Goal: Task Accomplishment & Management: Manage account settings

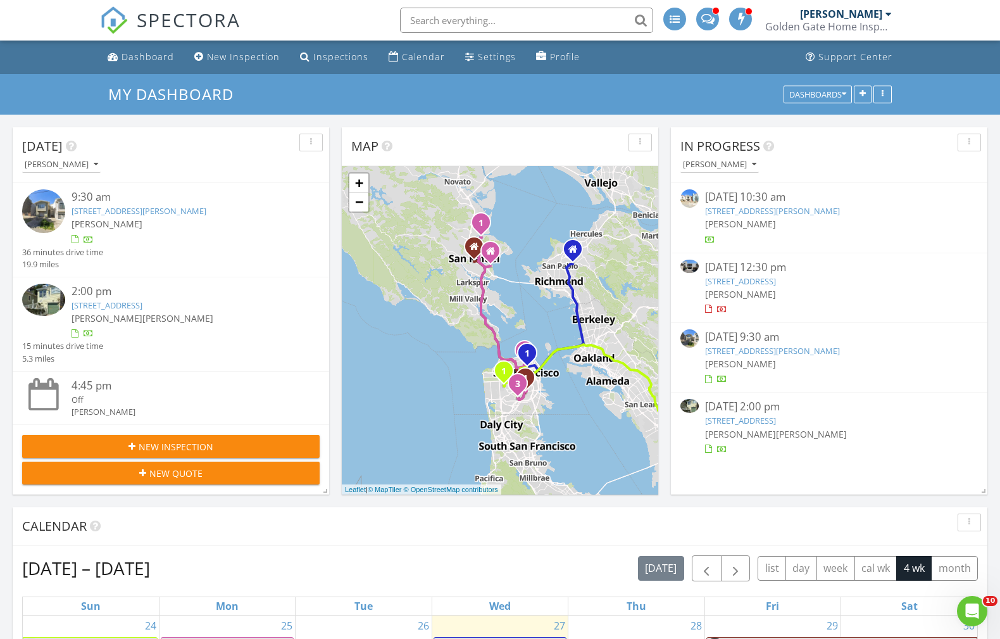
click at [733, 285] on link "360 Vallejo Dr 105, Millbrae, CA 94030" at bounding box center [740, 280] width 71 height 11
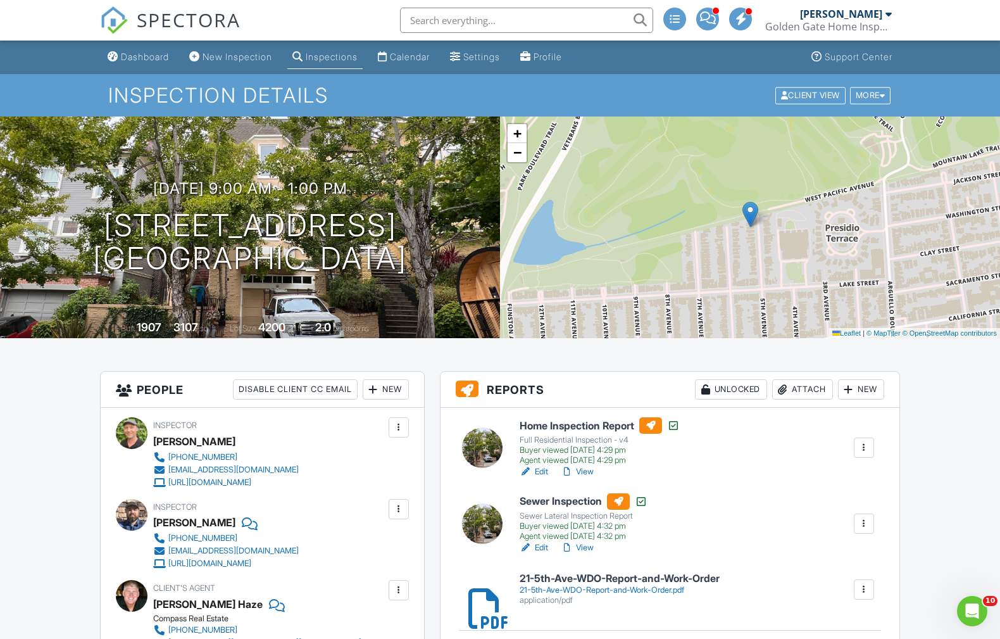
click at [563, 574] on h6 "21-5th-Ave-WDO-Report-and-Work-Order" at bounding box center [620, 578] width 200 height 11
click at [537, 576] on h6 "21-5th-Ave-WDO-Report-and-Work-Order" at bounding box center [620, 578] width 200 height 11
click at [567, 587] on div "21-5th-Ave-WDO-Report-and-Work-Order.pdf" at bounding box center [620, 590] width 200 height 10
click at [588, 472] on link "View" at bounding box center [577, 471] width 33 height 13
click at [134, 61] on div "Dashboard" at bounding box center [145, 56] width 48 height 11
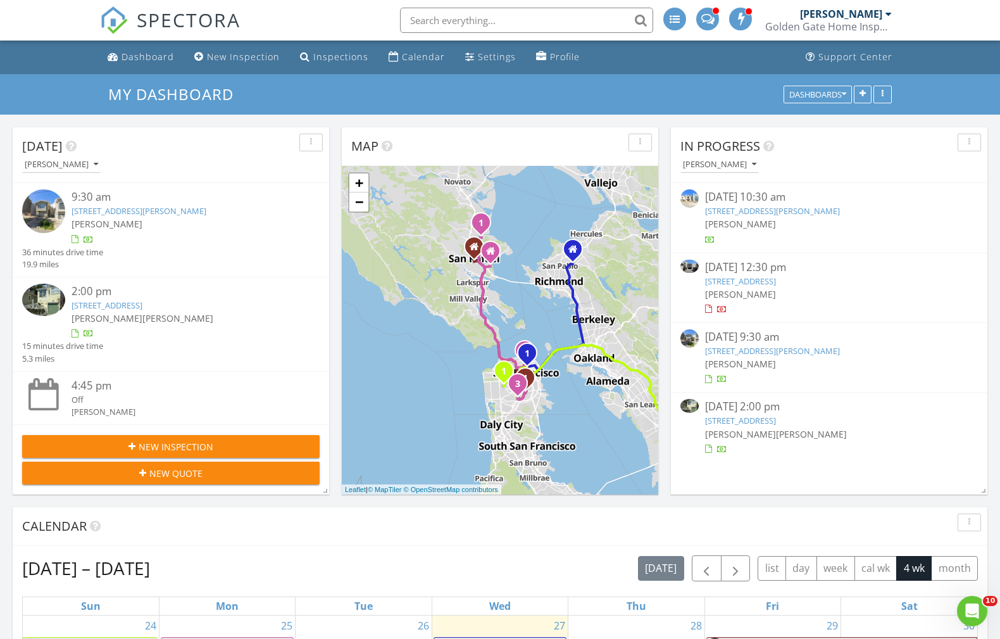
click at [740, 207] on link "417 Teresita Blvd, San Francisco, CA 94127" at bounding box center [772, 210] width 135 height 11
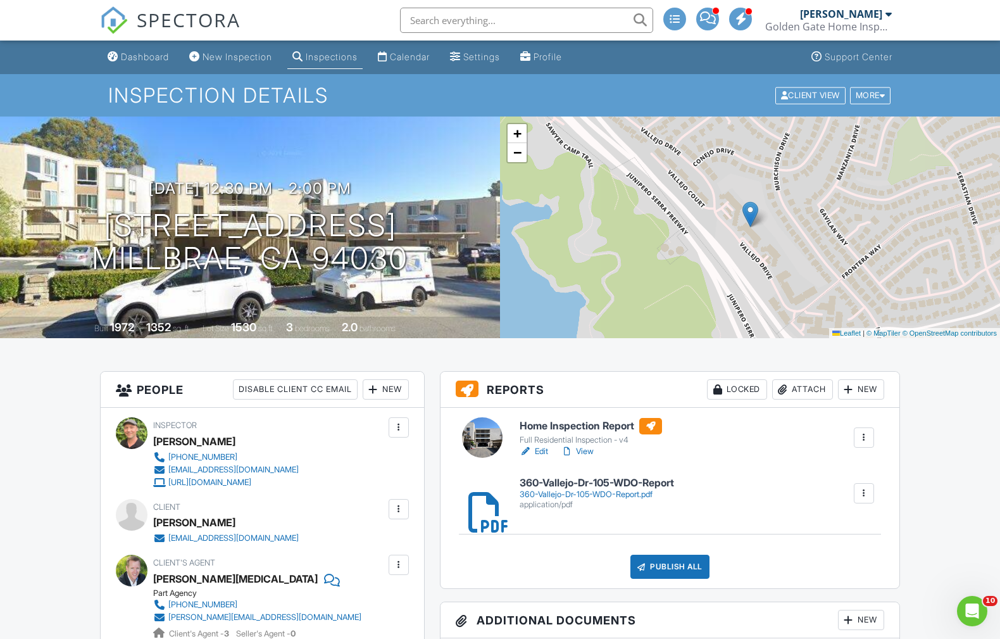
click at [588, 451] on link "View" at bounding box center [577, 451] width 33 height 13
click at [544, 453] on link "Edit" at bounding box center [534, 451] width 28 height 13
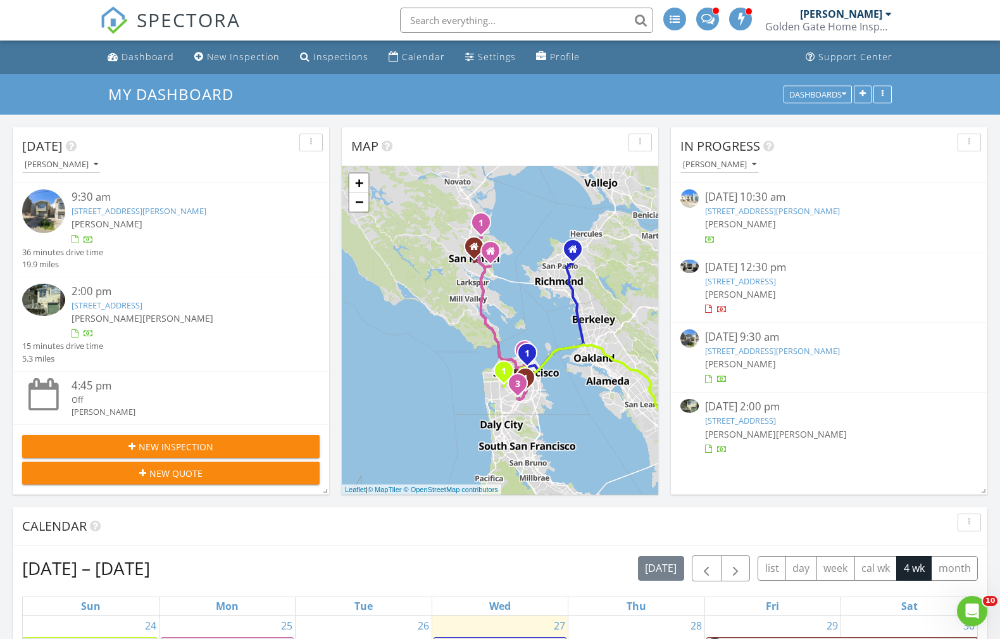
click at [754, 281] on link "360 Vallejo Dr 105, Millbrae, CA 94030" at bounding box center [740, 280] width 71 height 11
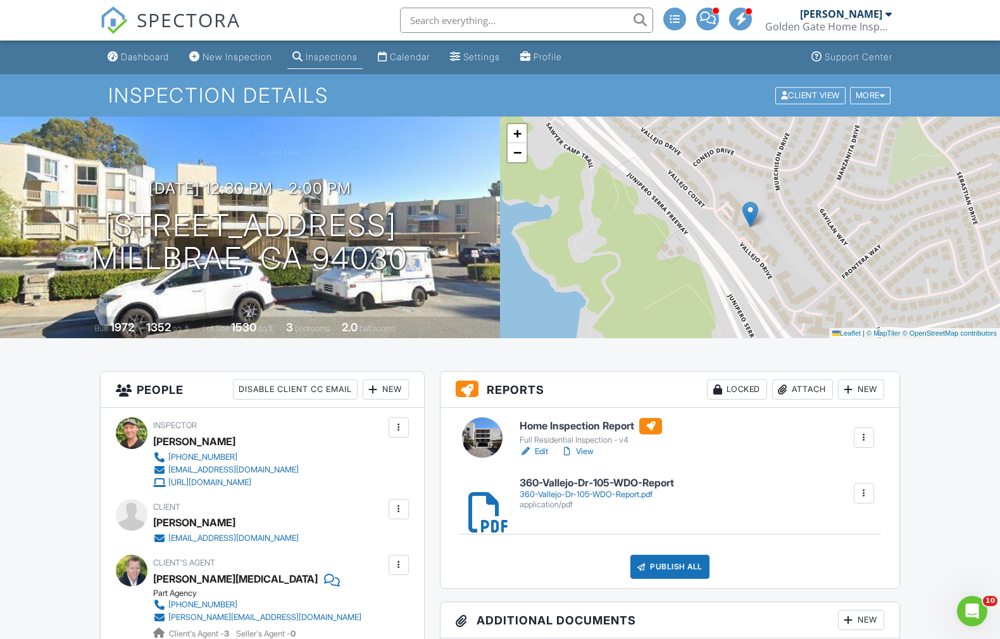
click at [622, 491] on div "360-Vallejo-Dr-105-WDO-Report.pdf" at bounding box center [597, 494] width 154 height 10
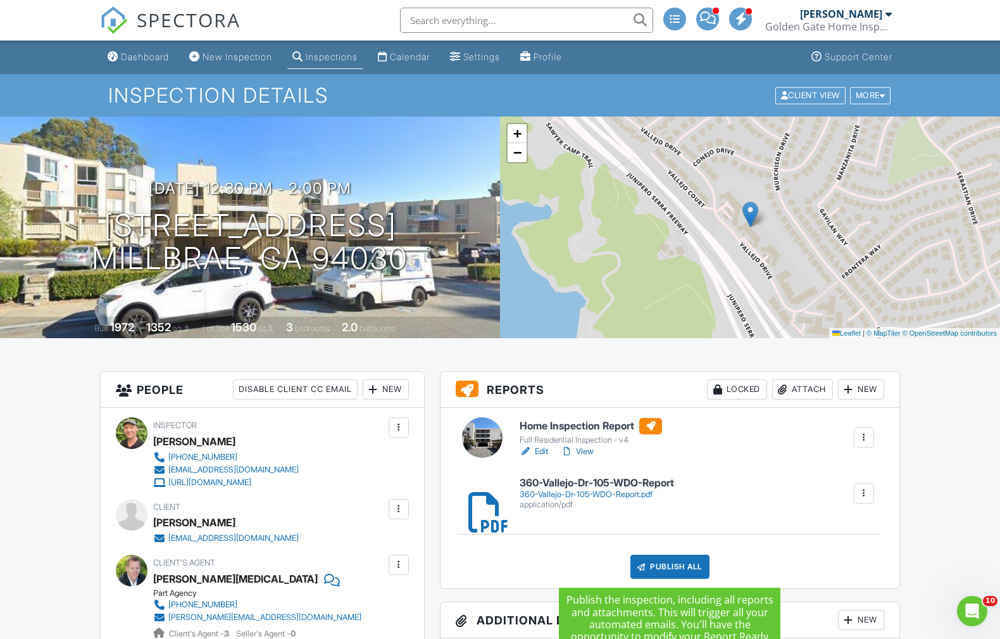
click at [665, 570] on div "Publish All" at bounding box center [670, 567] width 79 height 24
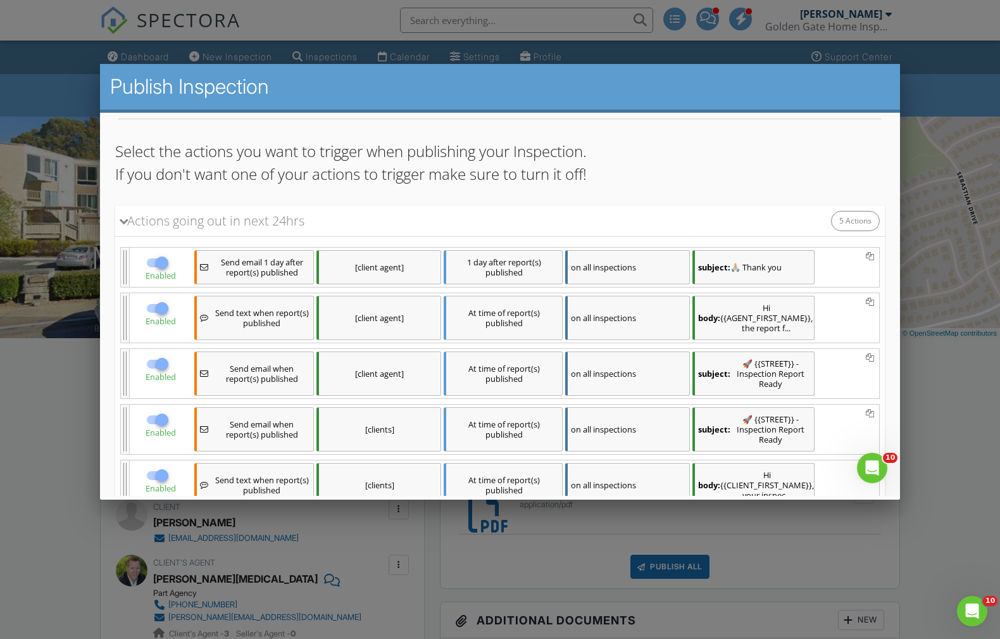
scroll to position [165, 0]
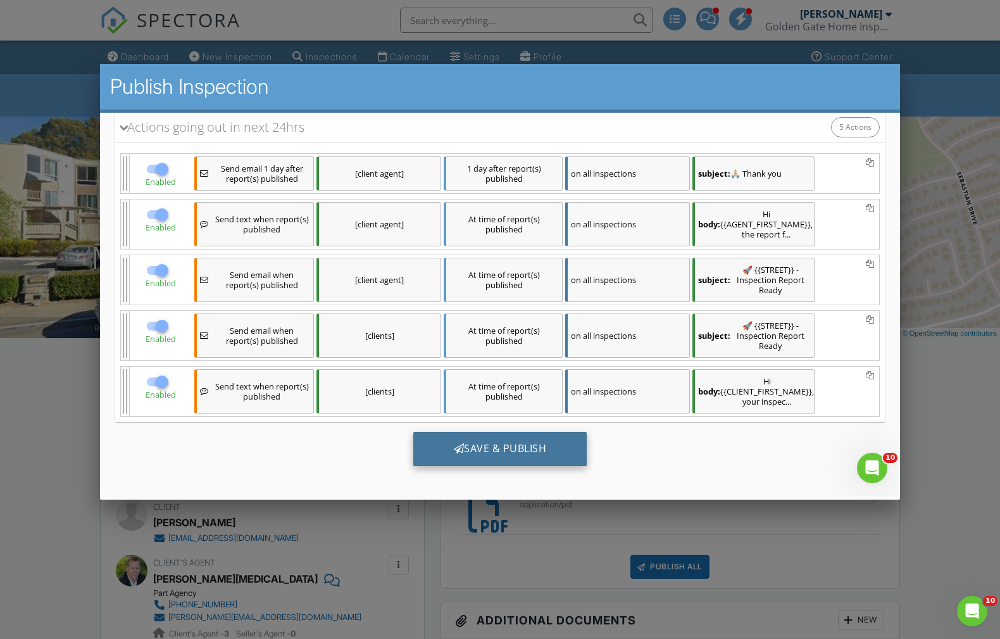
click at [536, 440] on div "Save & Publish" at bounding box center [500, 448] width 174 height 34
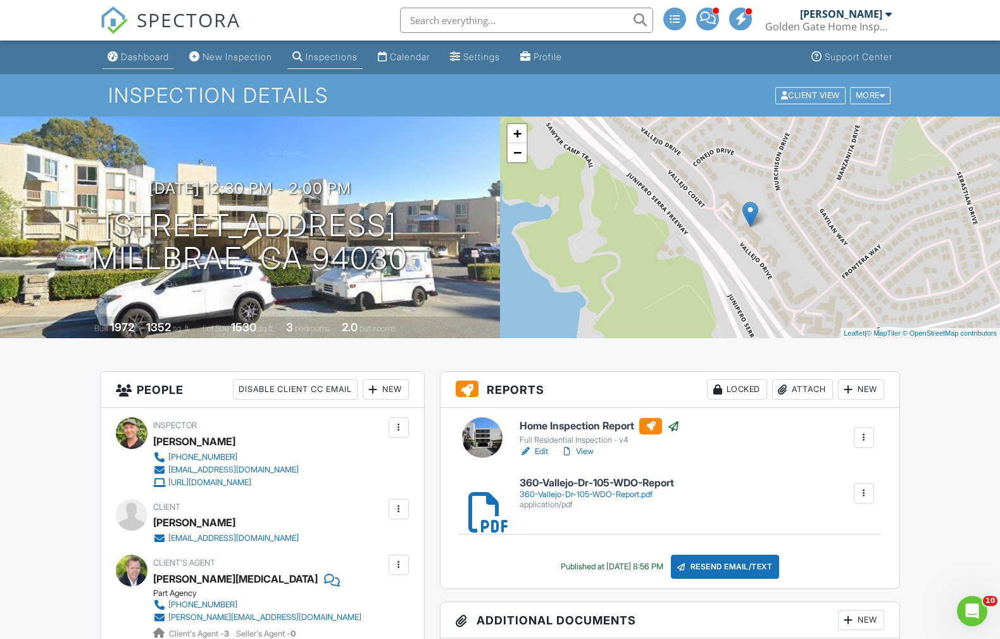
click at [134, 58] on div "Dashboard" at bounding box center [145, 56] width 48 height 11
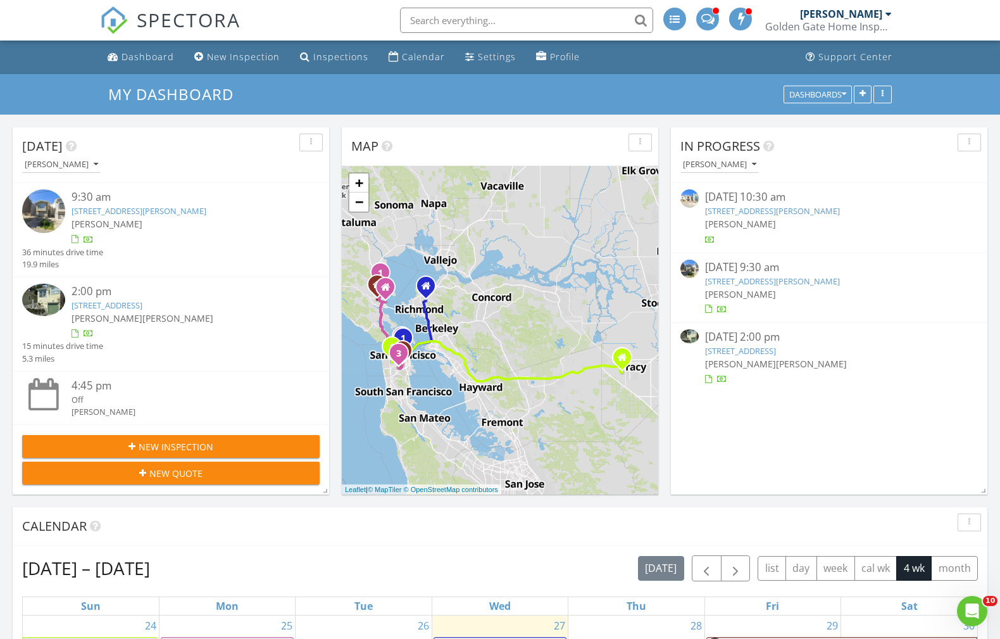
click at [768, 278] on link "[STREET_ADDRESS][PERSON_NAME]" at bounding box center [772, 280] width 135 height 11
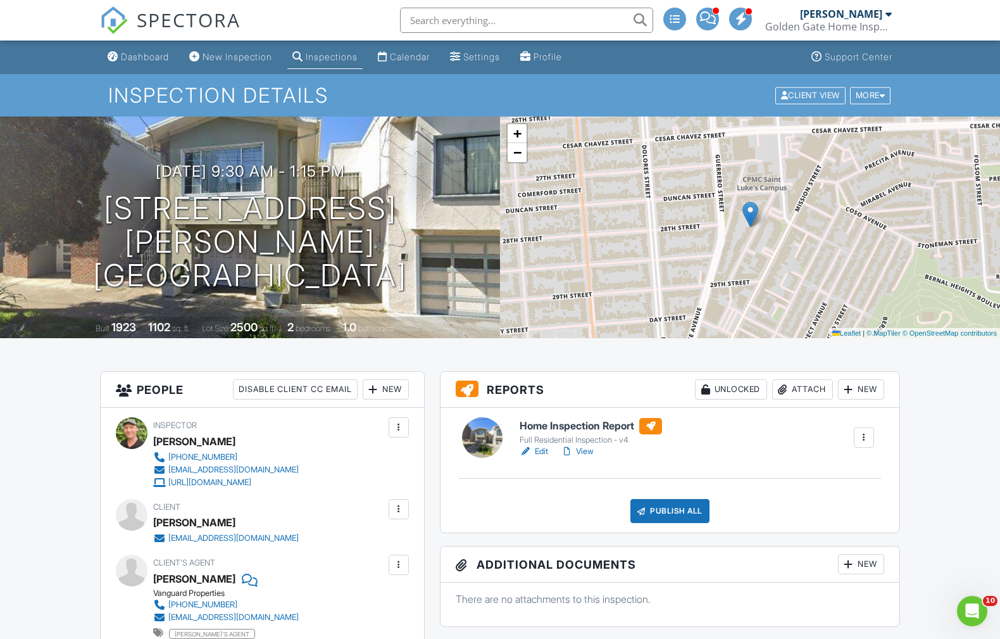
click at [577, 449] on link "View" at bounding box center [577, 451] width 33 height 13
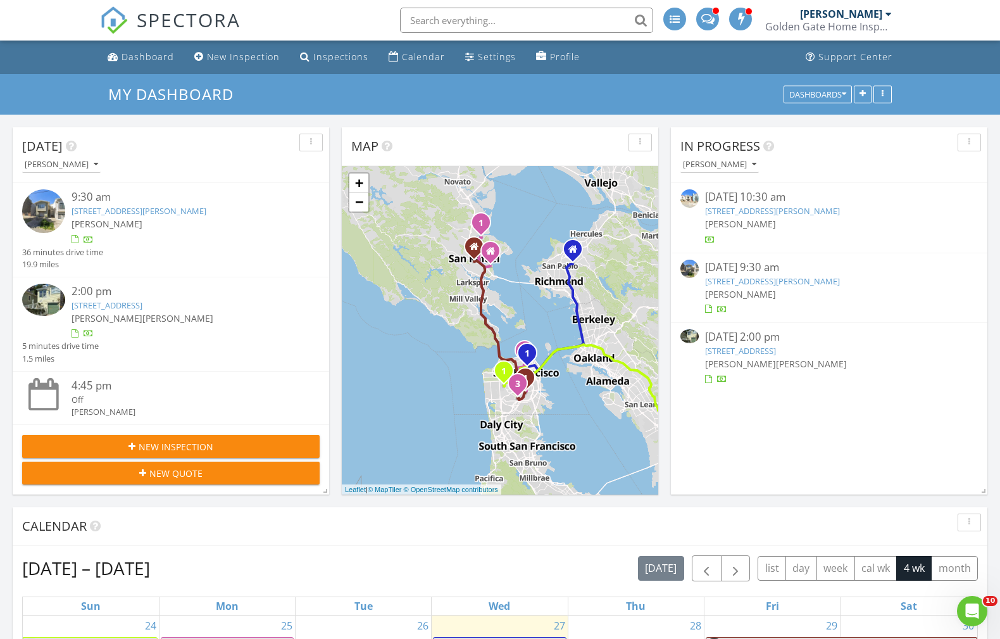
scroll to position [1026, 1000]
